Goal: Task Accomplishment & Management: Manage account settings

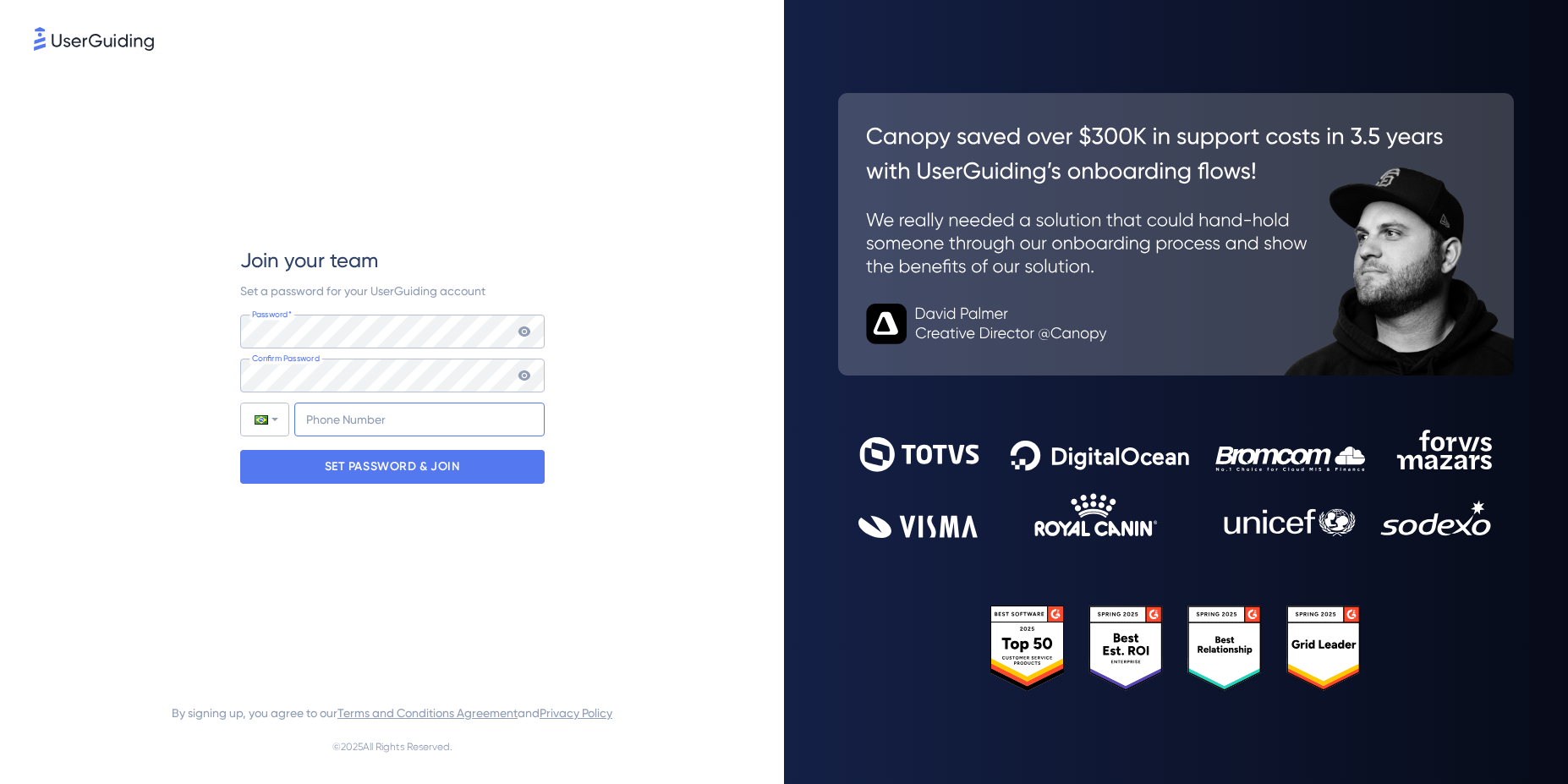
click at [346, 415] on input "+55" at bounding box center [419, 419] width 250 height 34
type input "[PHONE_NUMBER]"
click at [592, 439] on div "Join your team Set a password for your UserGuiding account Password* Your passw…" at bounding box center [392, 366] width 716 height 622
click at [521, 371] on icon at bounding box center [523, 375] width 12 height 10
click at [453, 427] on input "[PHONE_NUMBER]" at bounding box center [419, 419] width 250 height 34
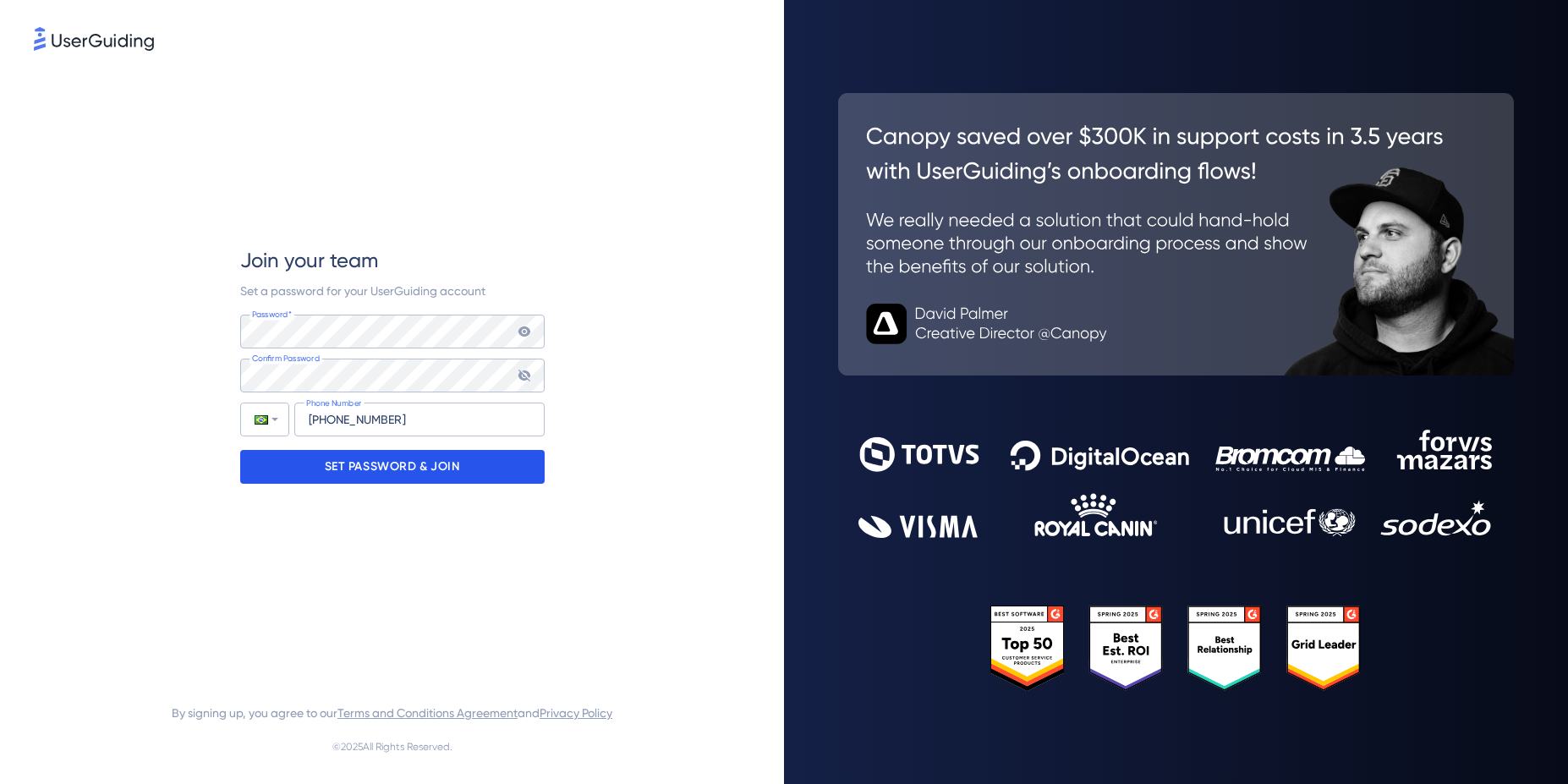
click at [443, 468] on p "SET PASSWORD & JOIN" at bounding box center [392, 467] width 135 height 27
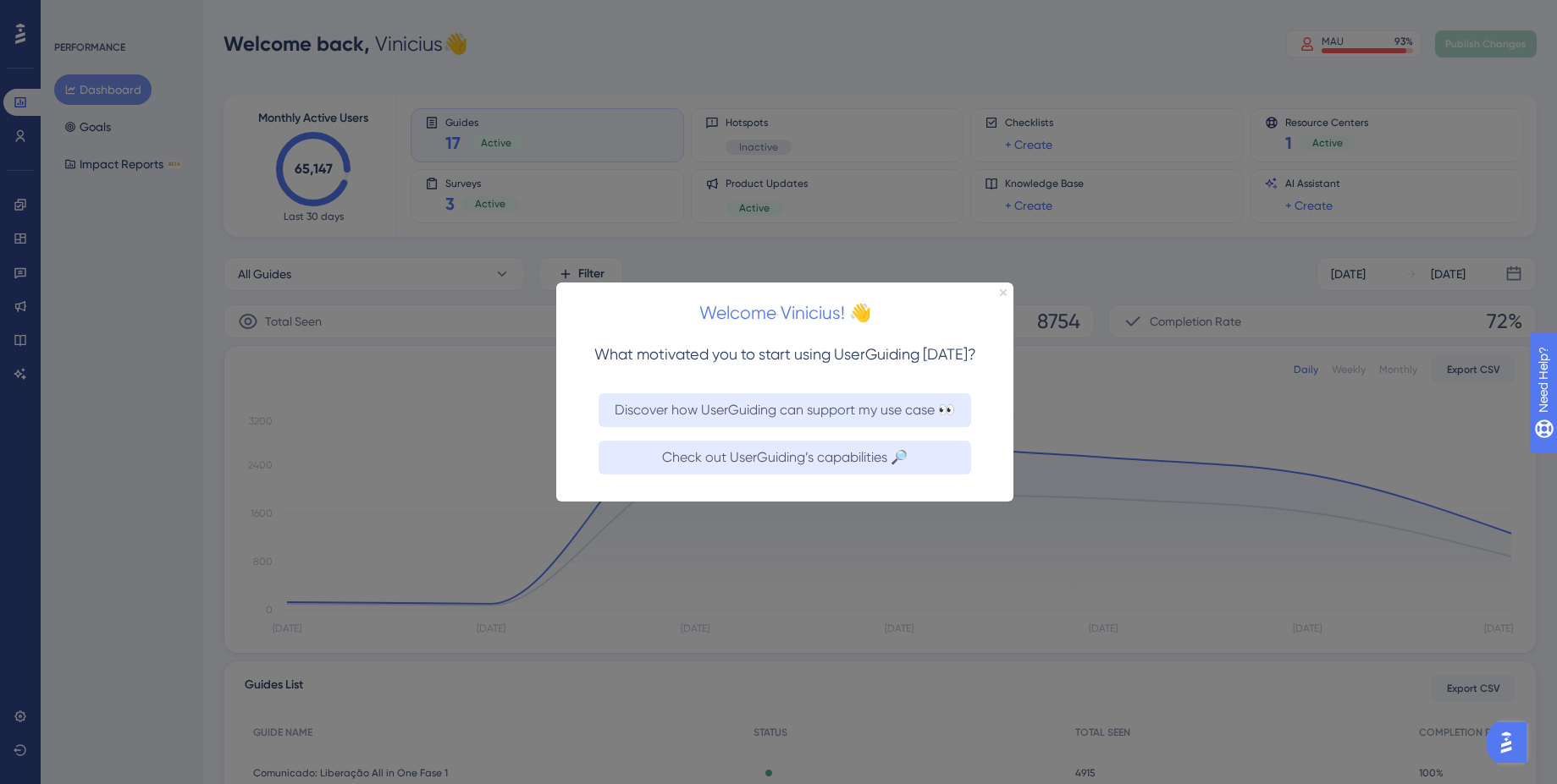
click at [1003, 294] on icon "Close Preview" at bounding box center [1003, 291] width 6 height 6
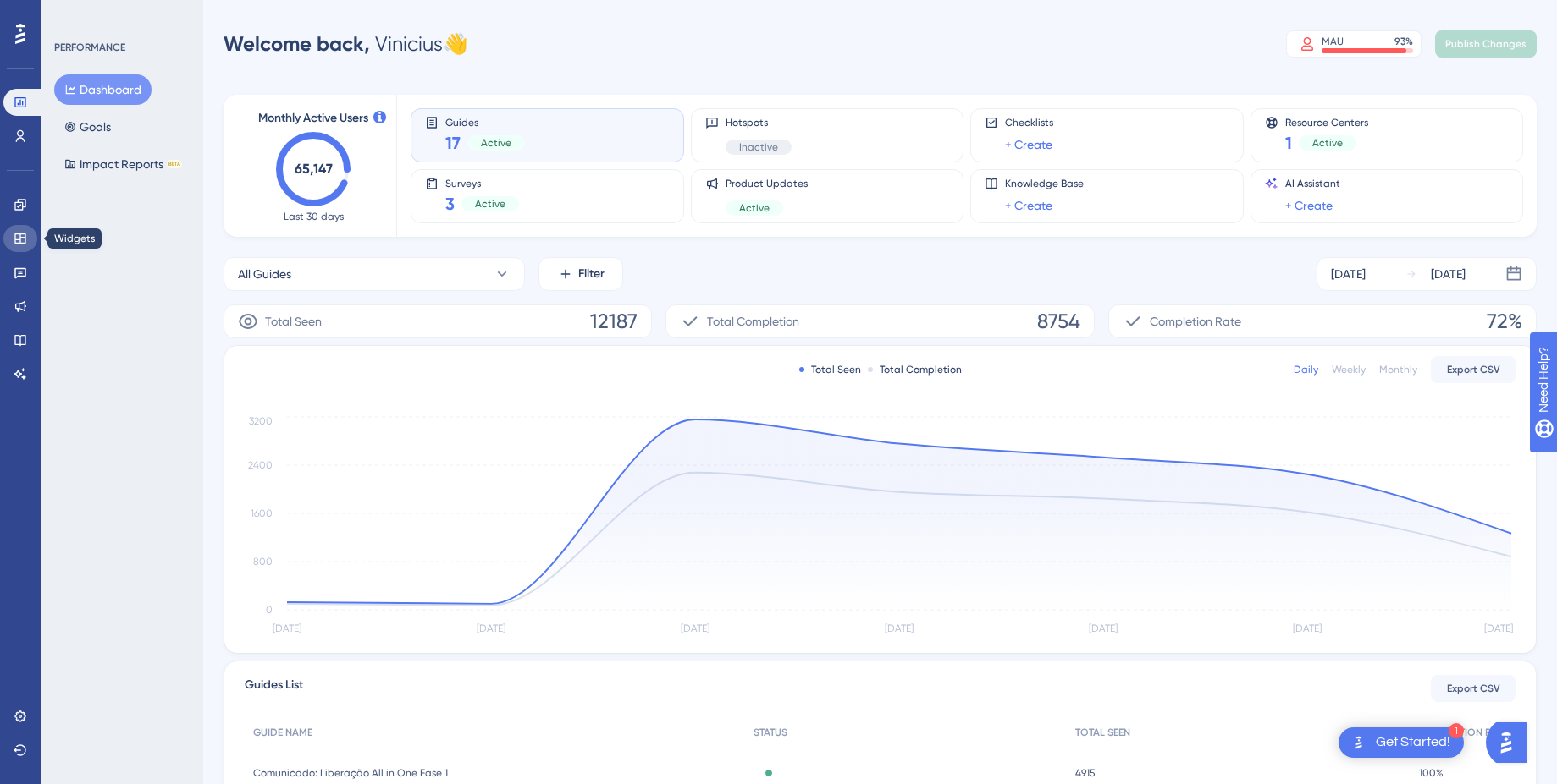
click at [22, 249] on link at bounding box center [20, 238] width 34 height 27
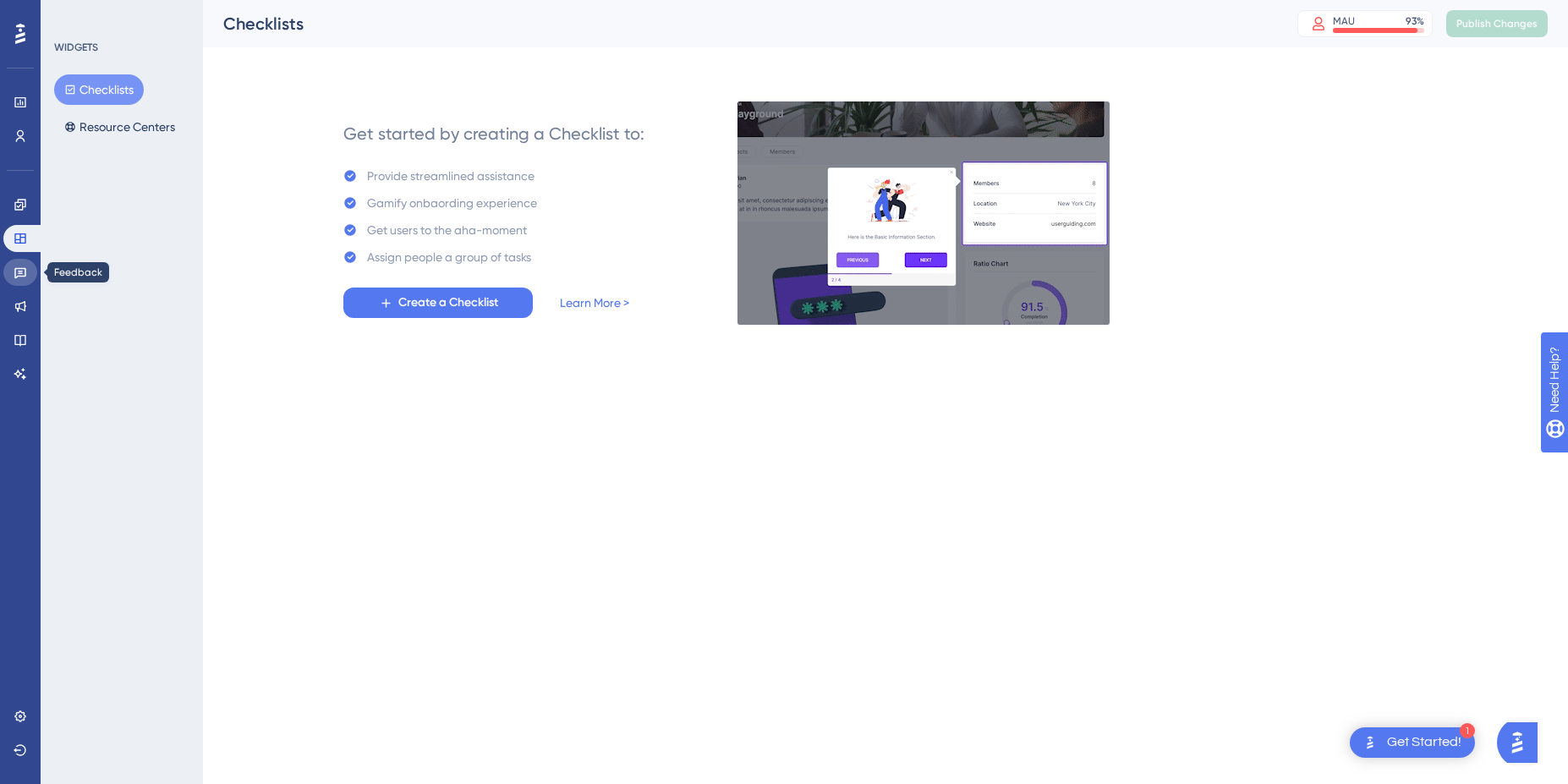
click at [21, 276] on icon at bounding box center [20, 274] width 12 height 11
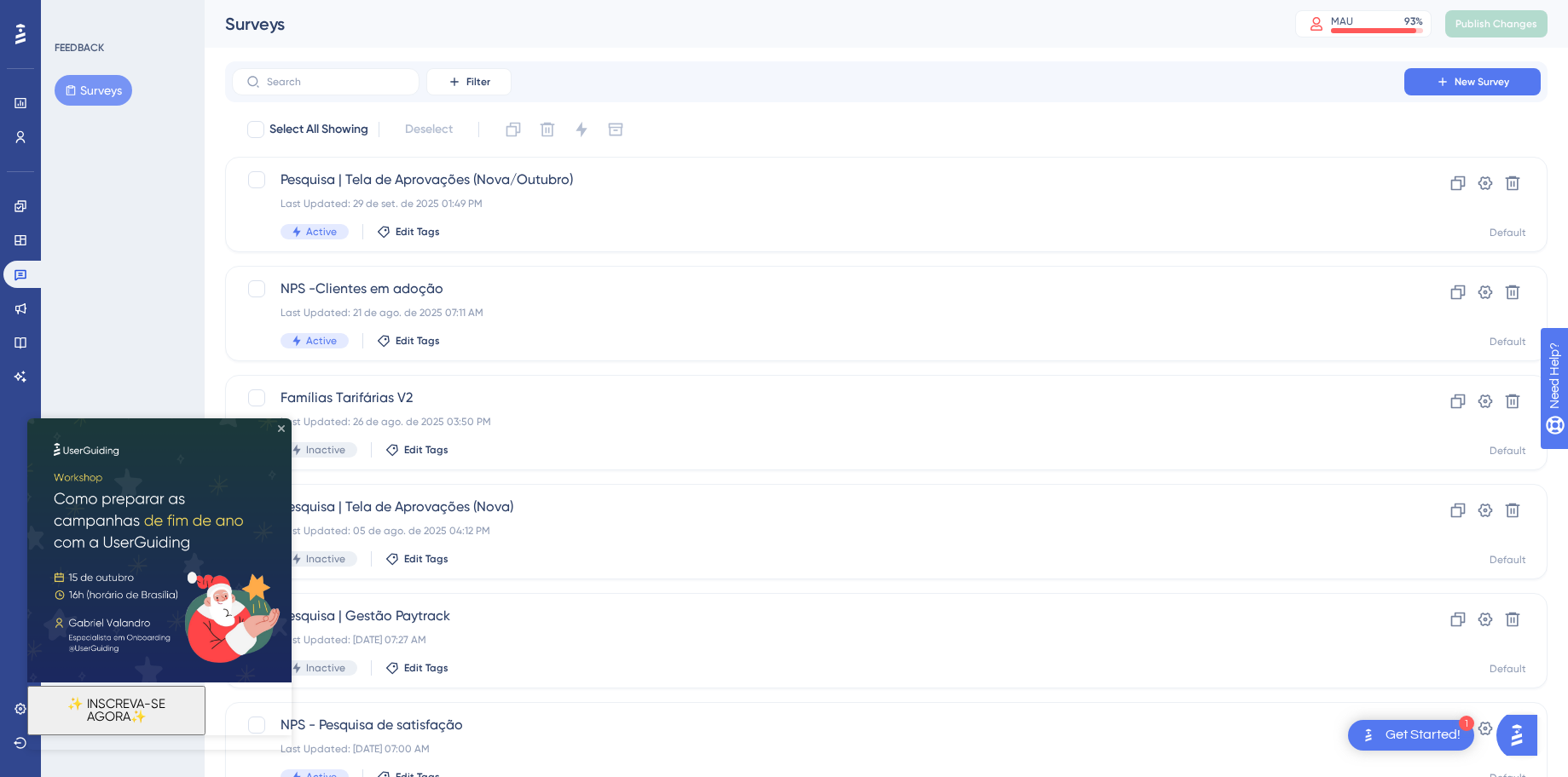
click at [279, 431] on icon "Close Preview" at bounding box center [280, 428] width 6 height 6
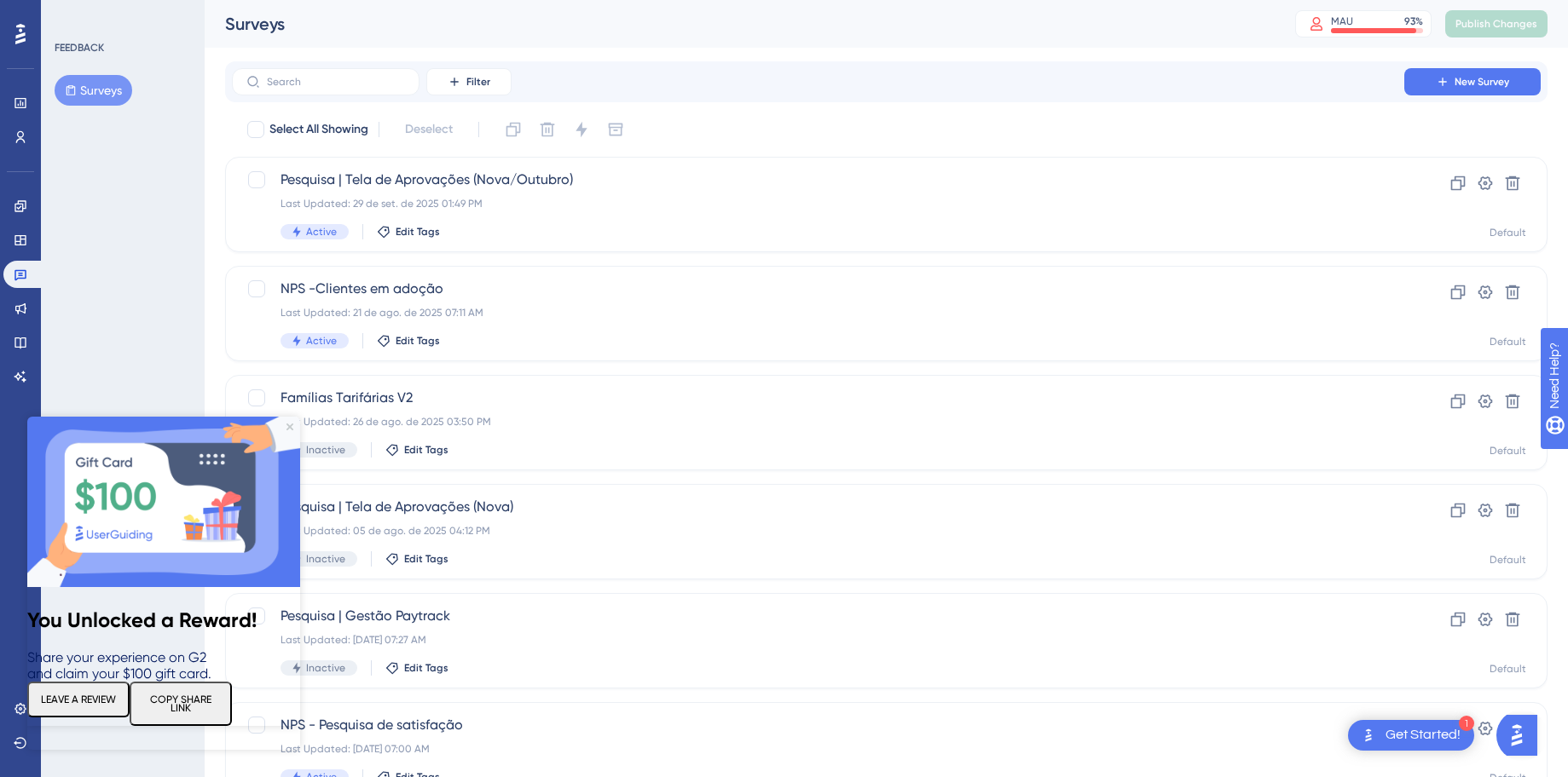
click at [13, 30] on div at bounding box center [20, 34] width 27 height 27
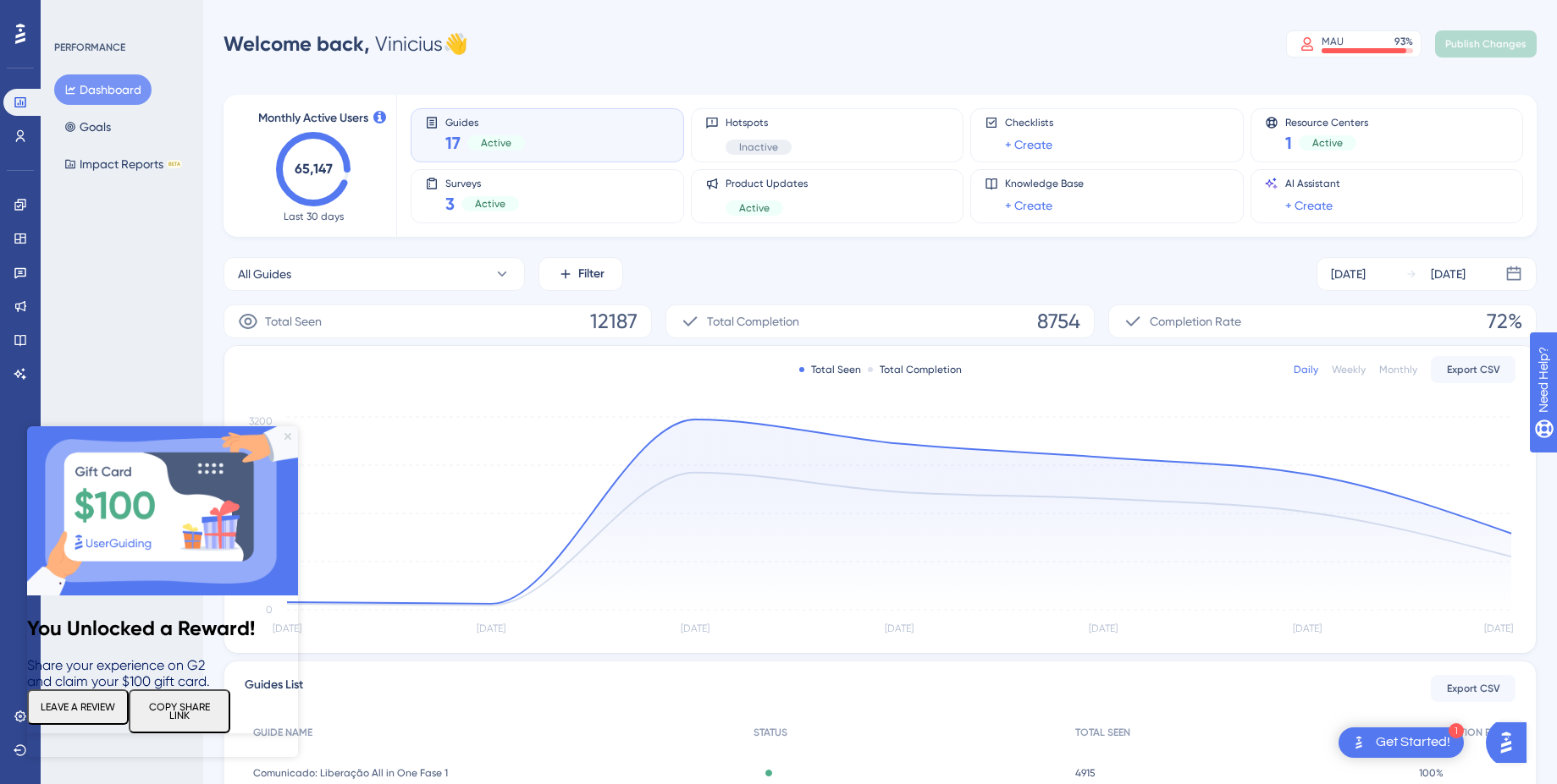
click at [286, 437] on icon "Close Preview" at bounding box center [288, 436] width 6 height 6
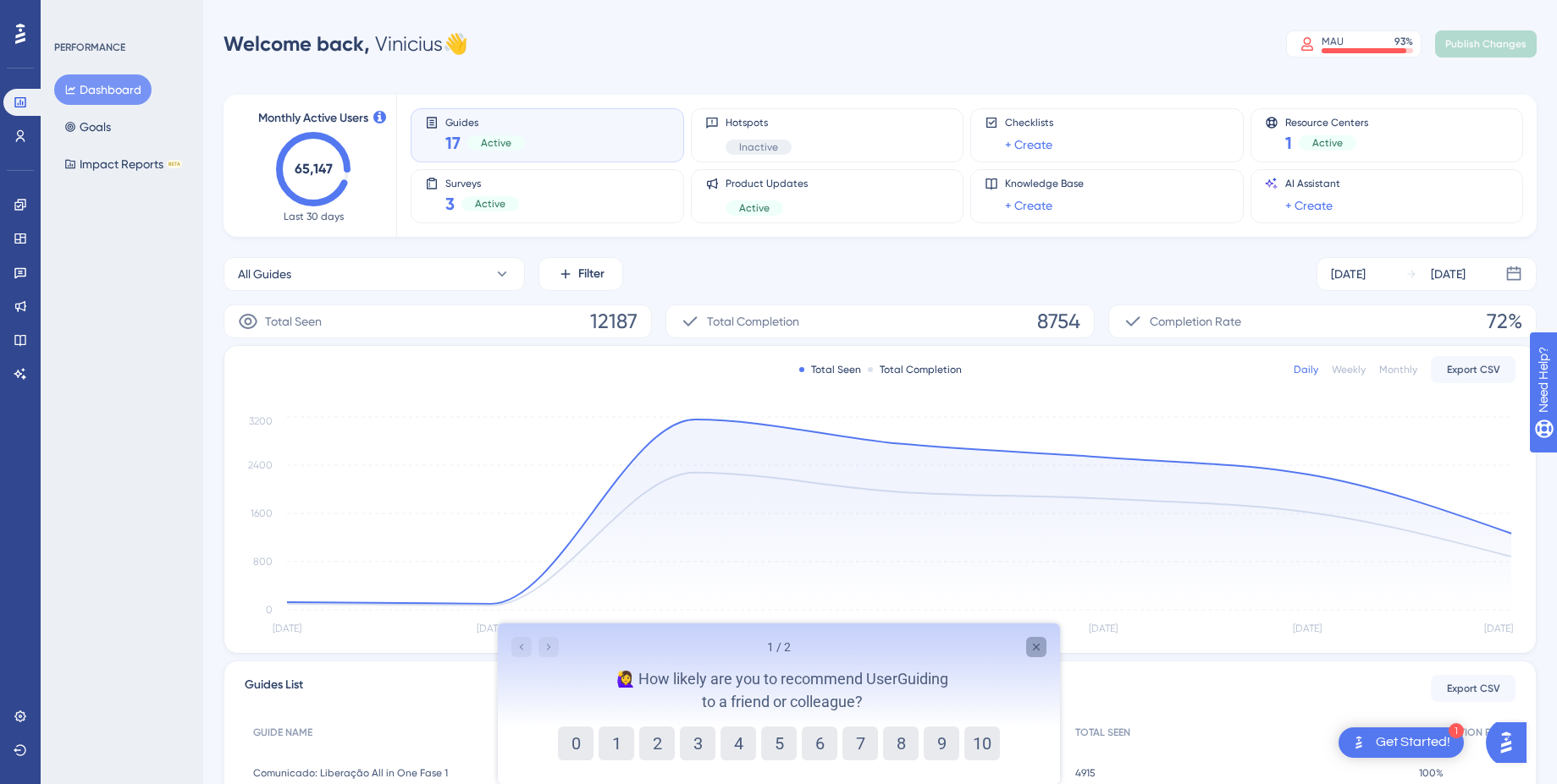
click at [1031, 651] on icon "Close survey" at bounding box center [1035, 647] width 14 height 14
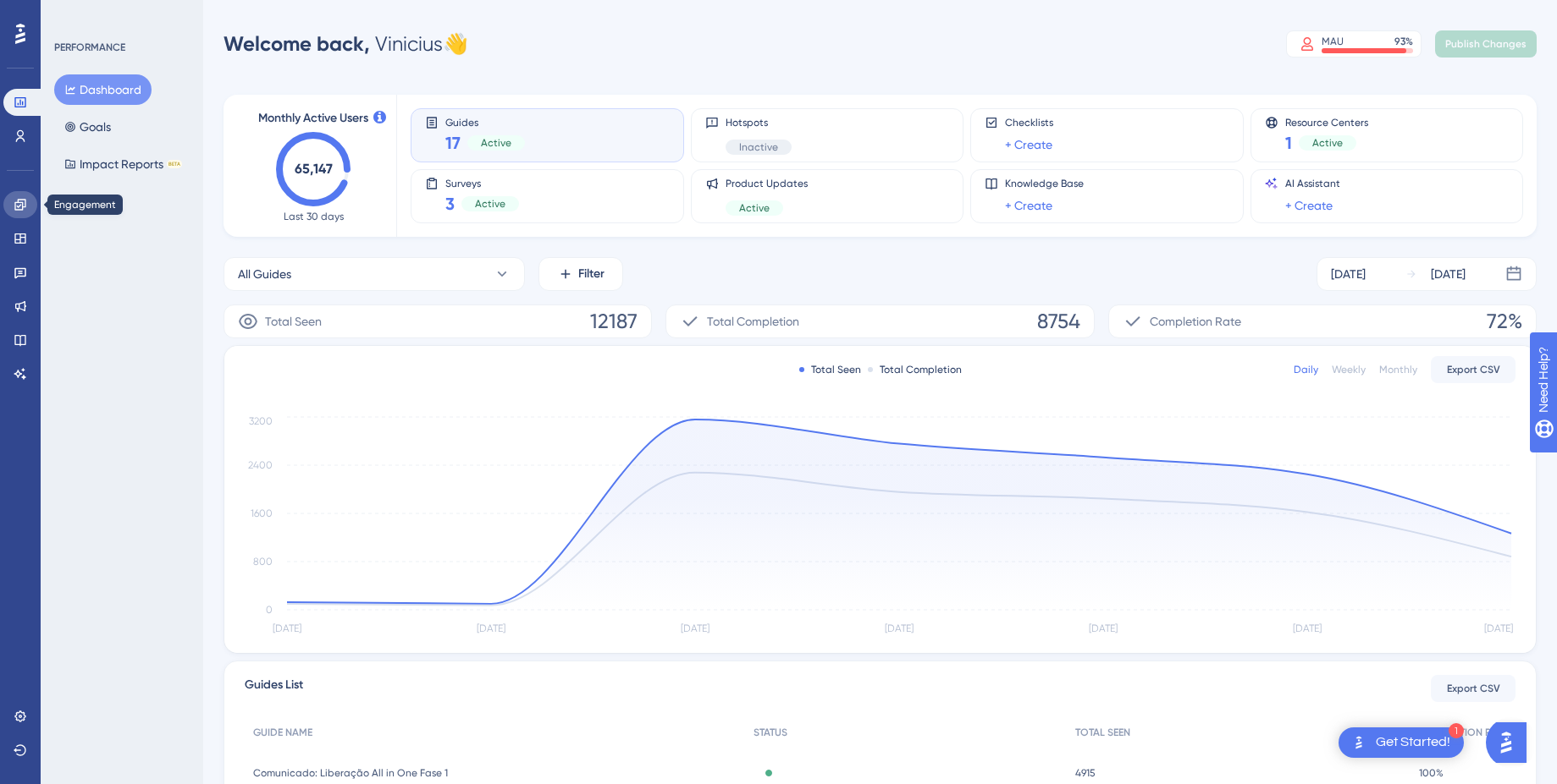
click at [18, 216] on link at bounding box center [20, 205] width 34 height 27
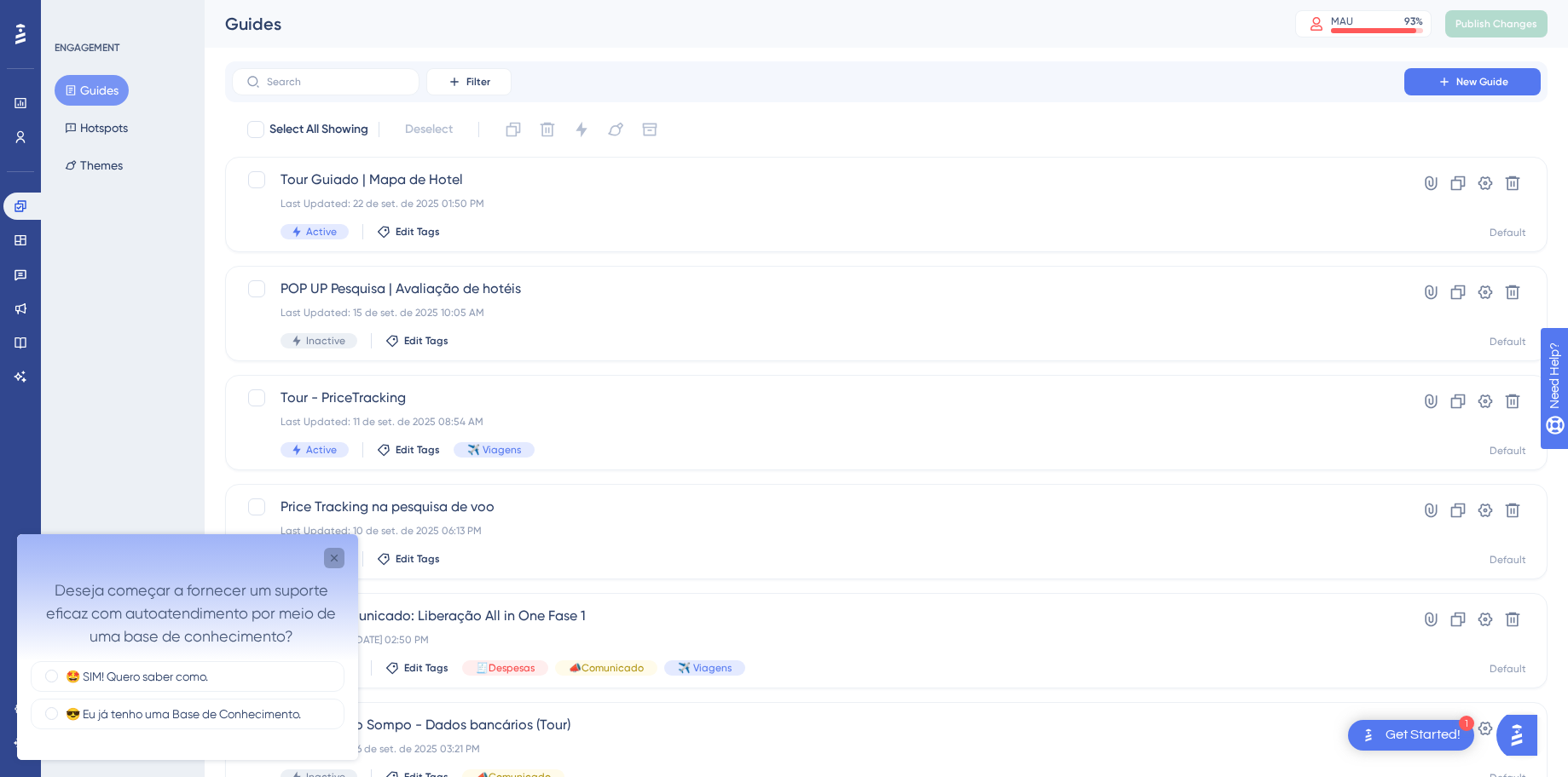
click at [334, 564] on icon "Close survey" at bounding box center [334, 558] width 14 height 14
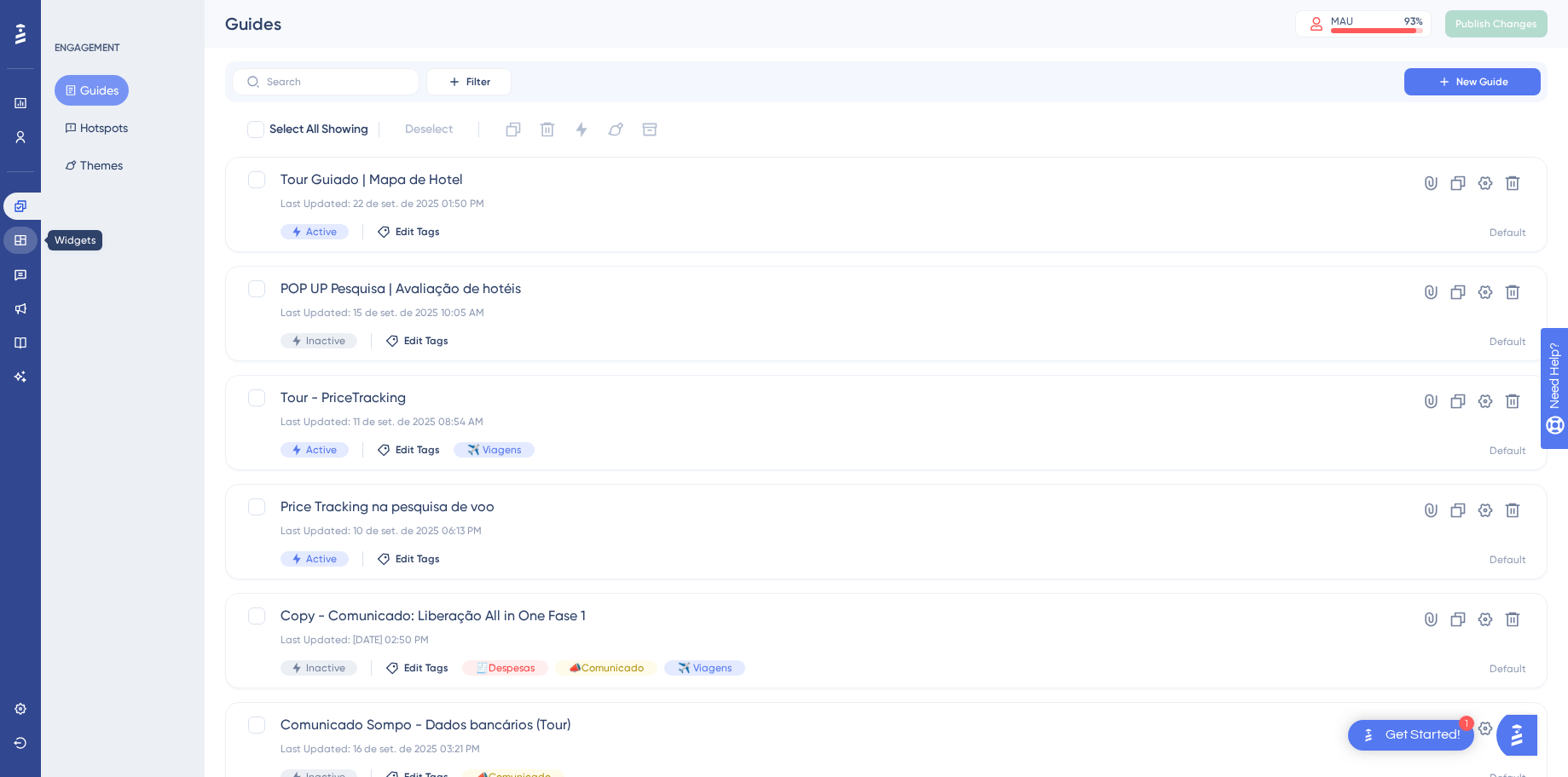
click at [25, 246] on icon at bounding box center [20, 240] width 11 height 10
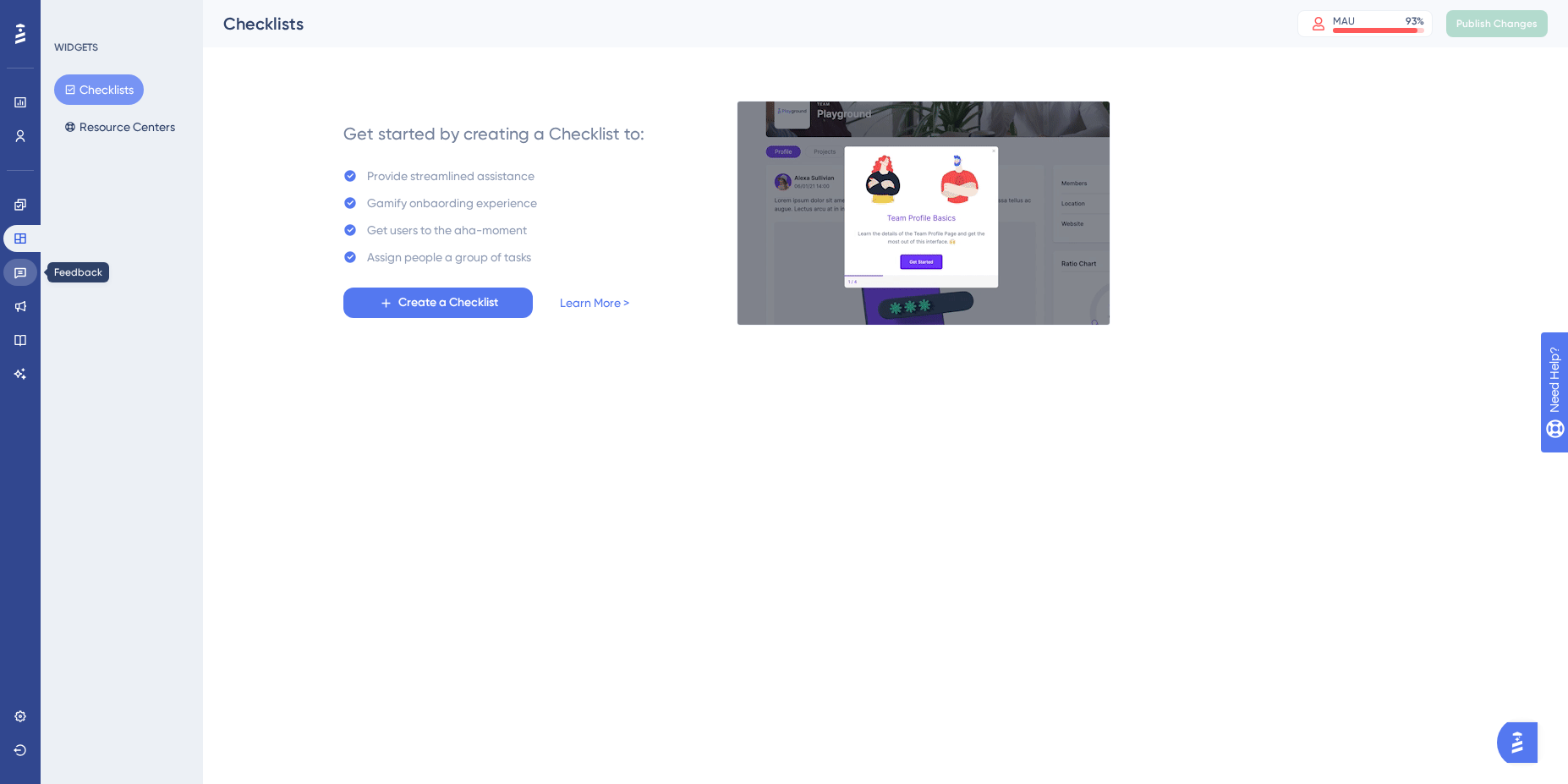
click at [31, 276] on link at bounding box center [20, 273] width 34 height 27
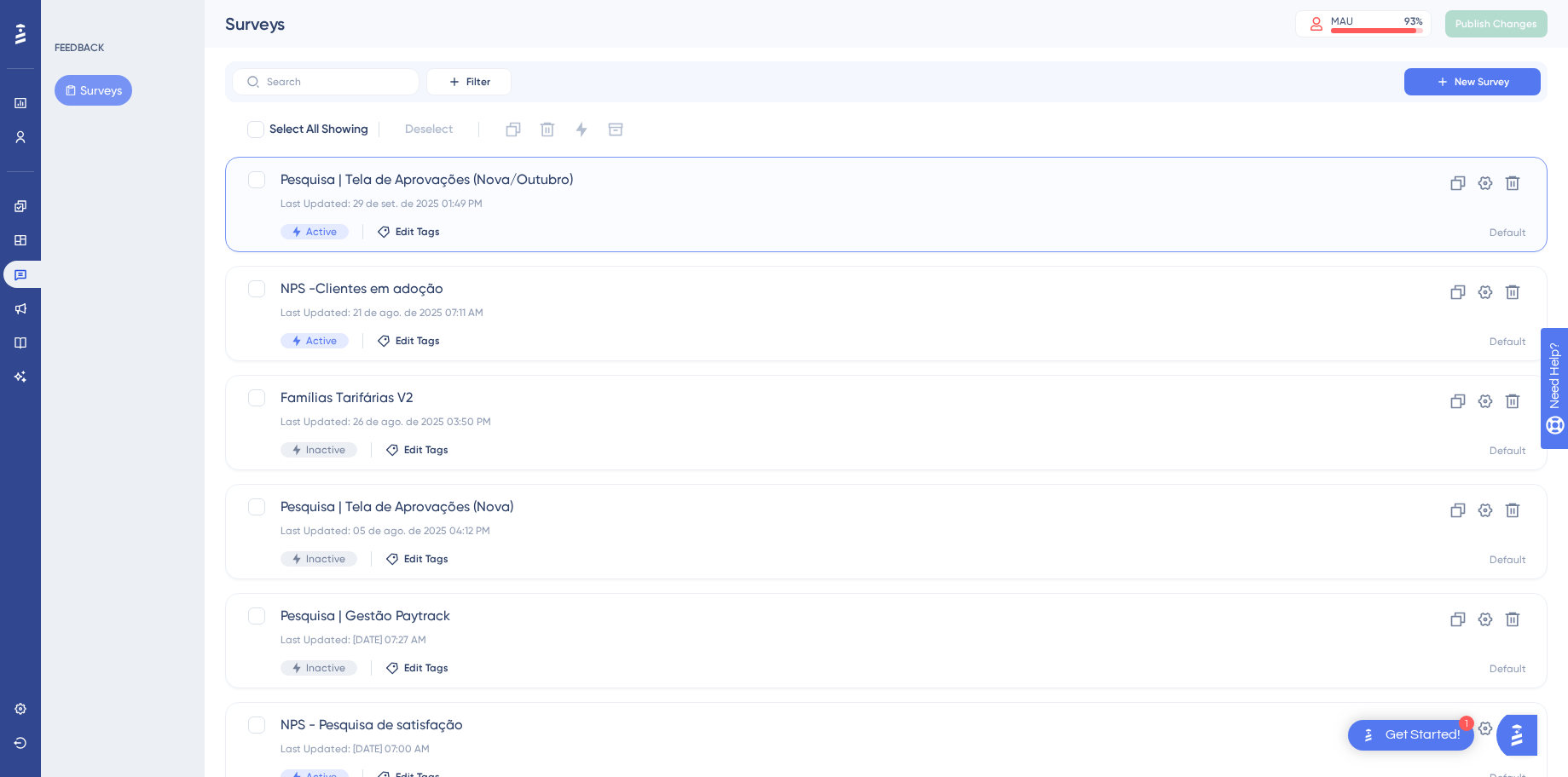
click at [475, 186] on span "Pesquisa | Tela de Aprovações (Nova/Outubro)" at bounding box center [817, 180] width 1075 height 20
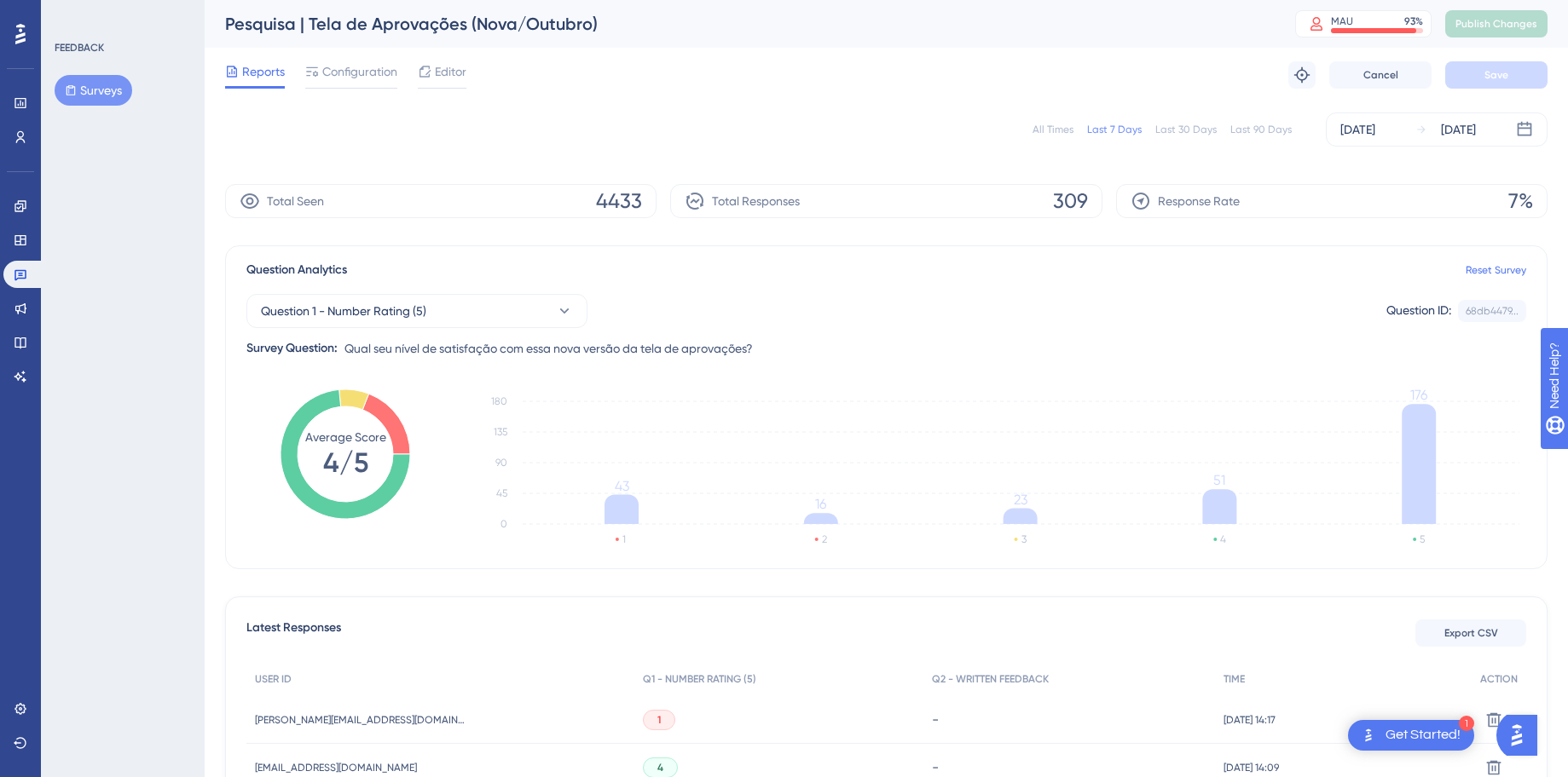
click at [18, 32] on icon at bounding box center [20, 34] width 10 height 22
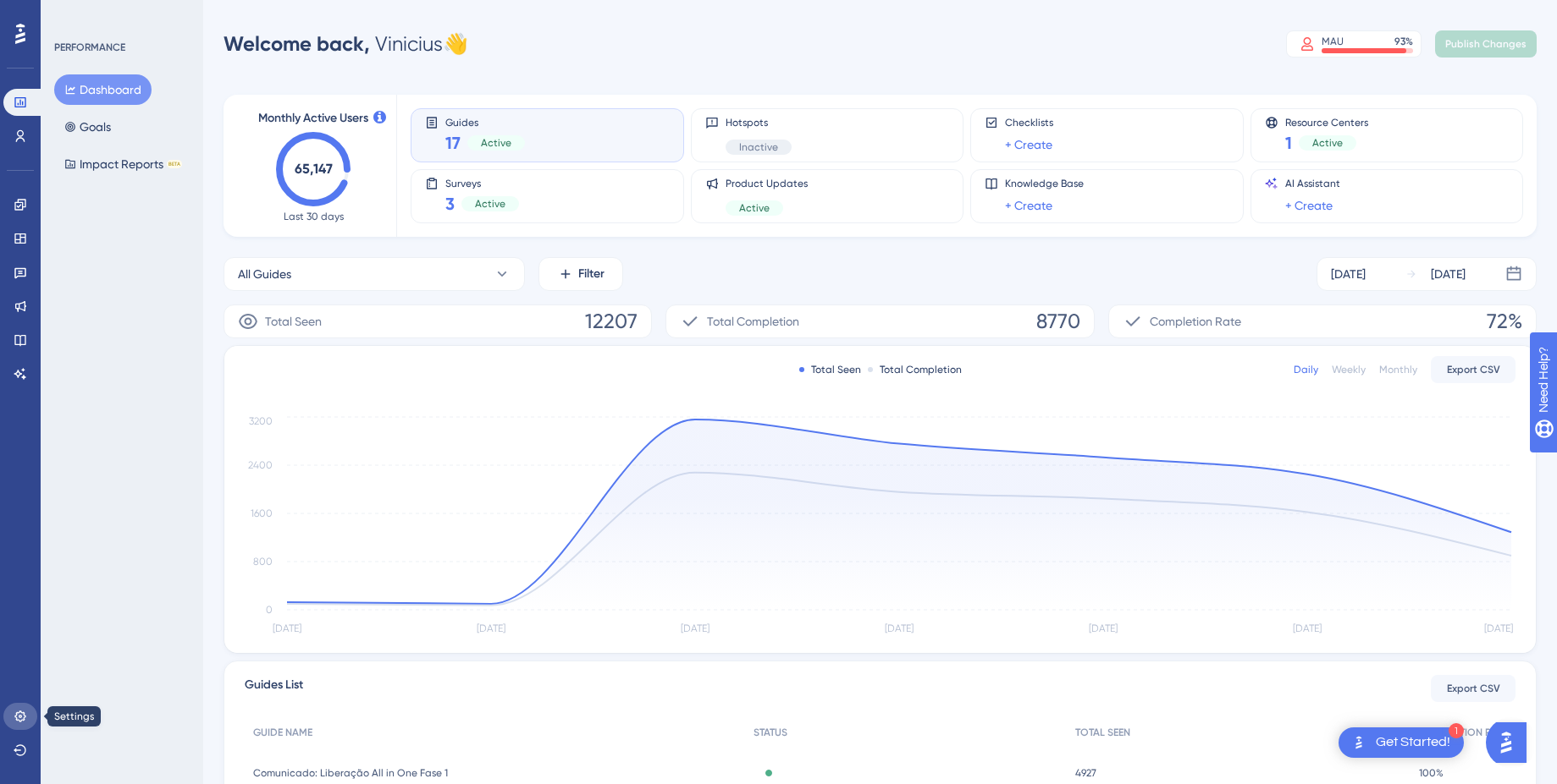
click at [27, 724] on link at bounding box center [20, 717] width 34 height 27
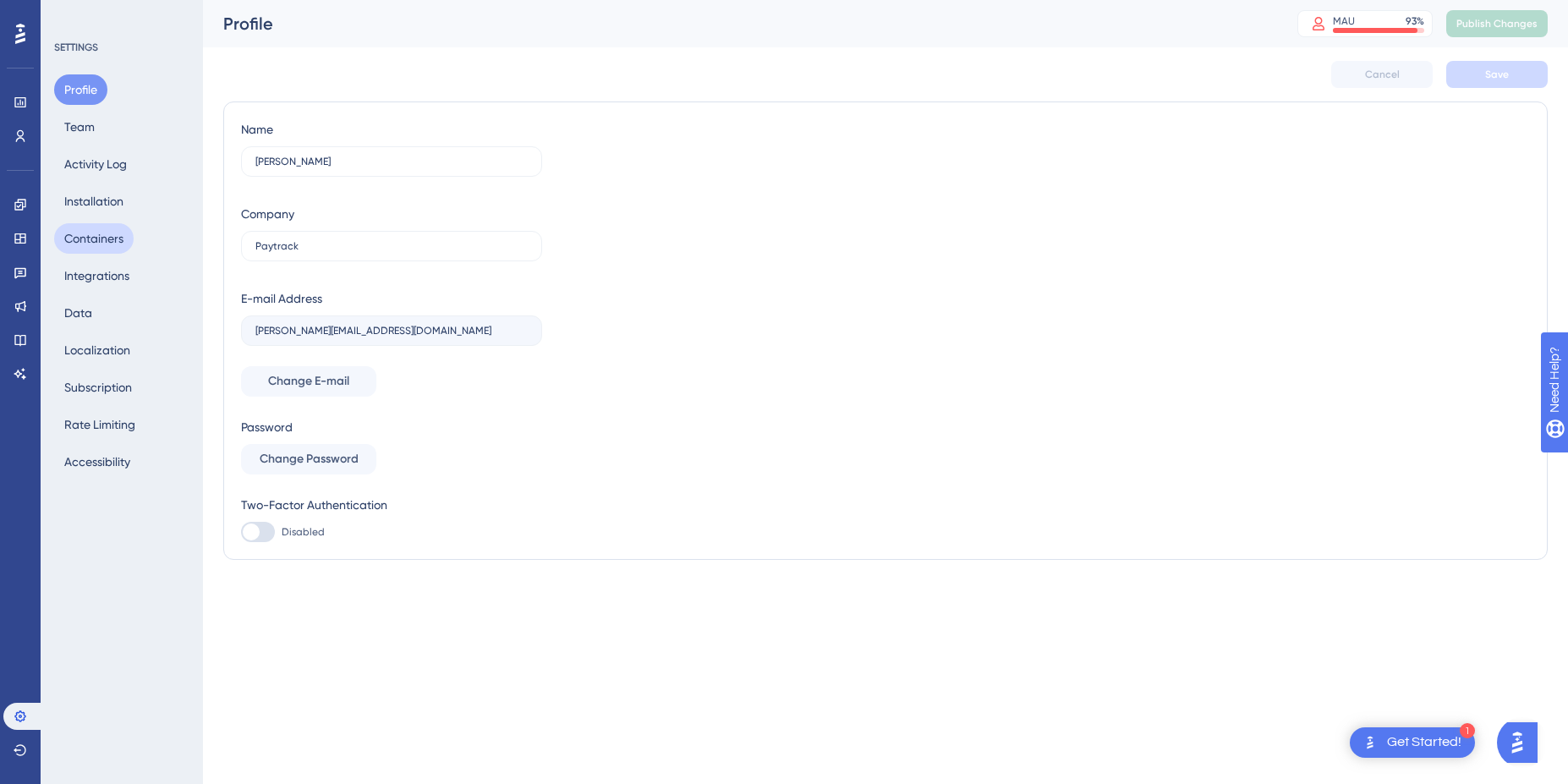
click at [102, 231] on button "Containers" at bounding box center [94, 238] width 79 height 30
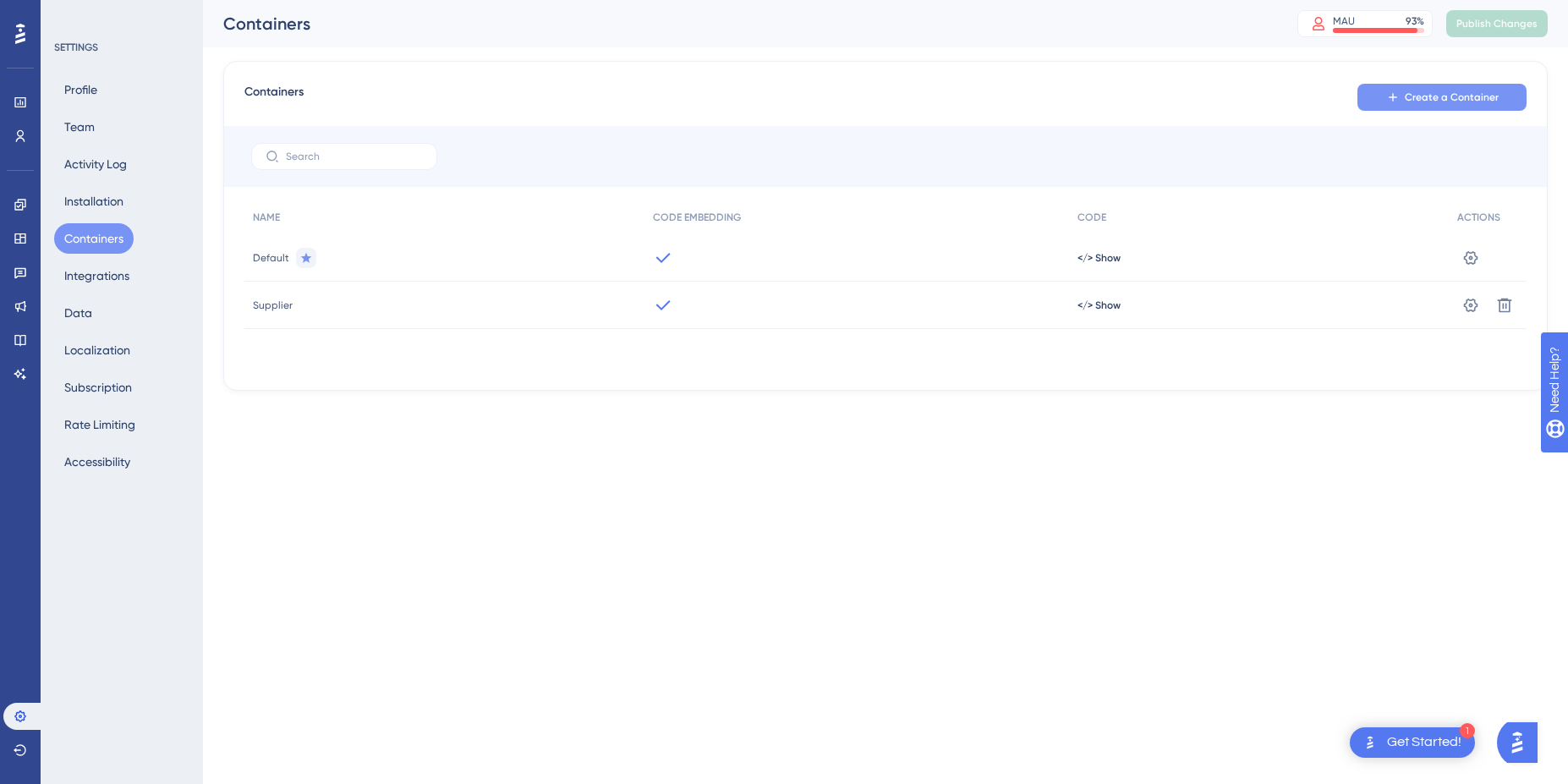
click at [1414, 99] on span "Create a Container" at bounding box center [1451, 97] width 94 height 14
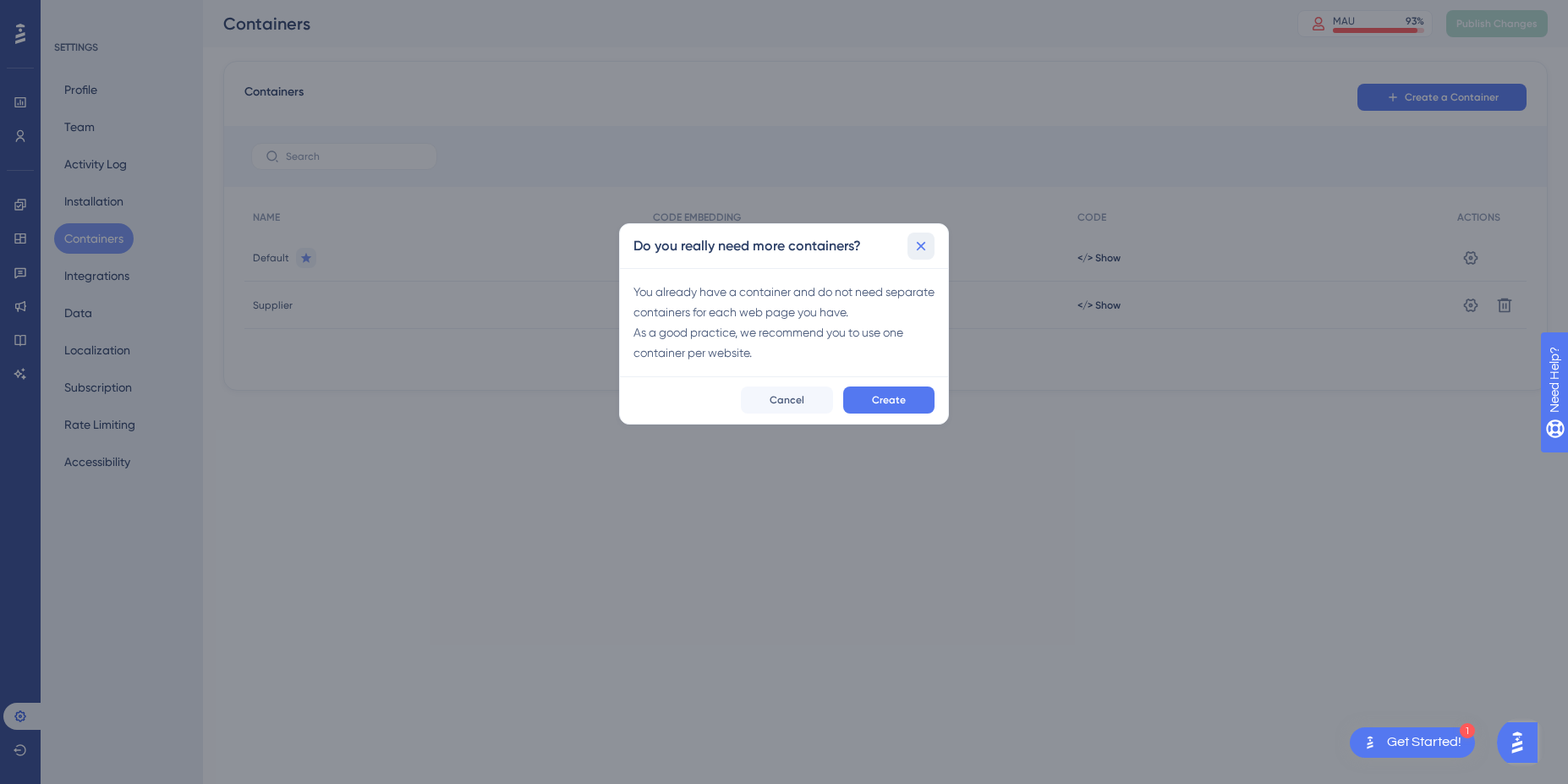
click at [915, 255] on button at bounding box center [921, 246] width 27 height 27
